Goal: Navigation & Orientation: Find specific page/section

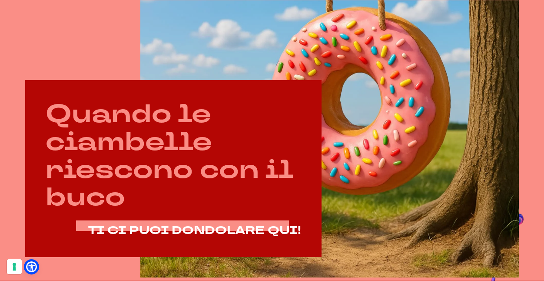
scroll to position [323, 0]
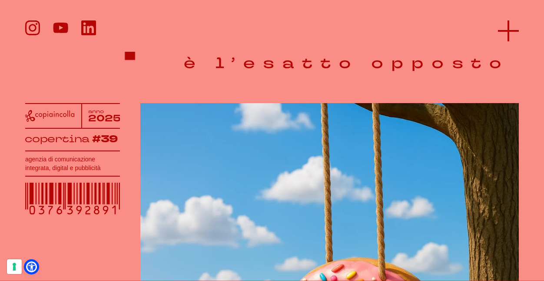
click at [502, 27] on icon at bounding box center [508, 30] width 21 height 21
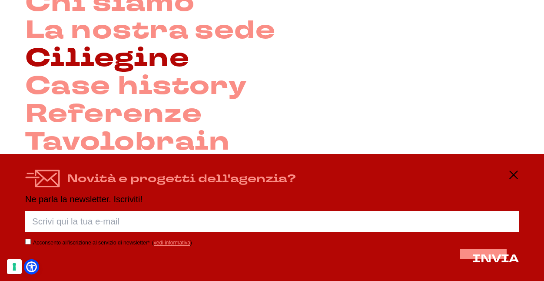
scroll to position [109, 0]
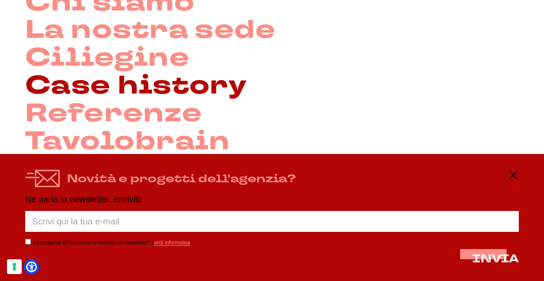
click at [114, 89] on link "Case history" at bounding box center [136, 86] width 222 height 28
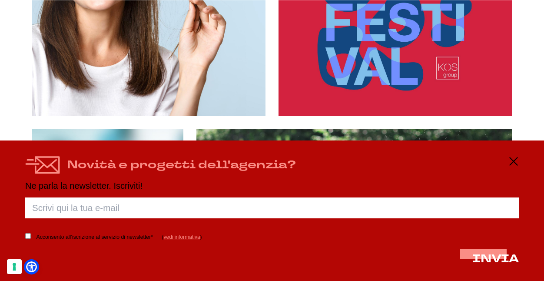
scroll to position [1313, 0]
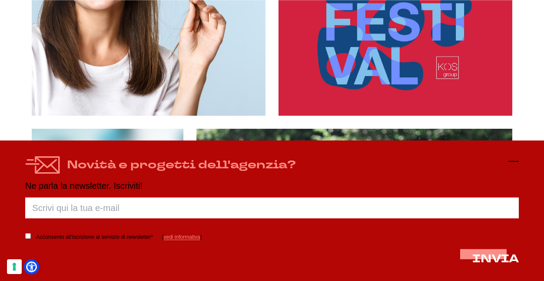
click at [511, 159] on icon at bounding box center [514, 161] width 10 height 10
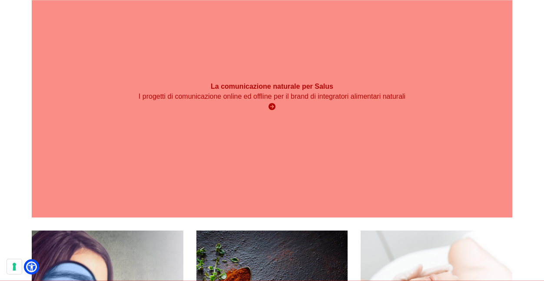
scroll to position [1637, 0]
